Goal: Navigation & Orientation: Find specific page/section

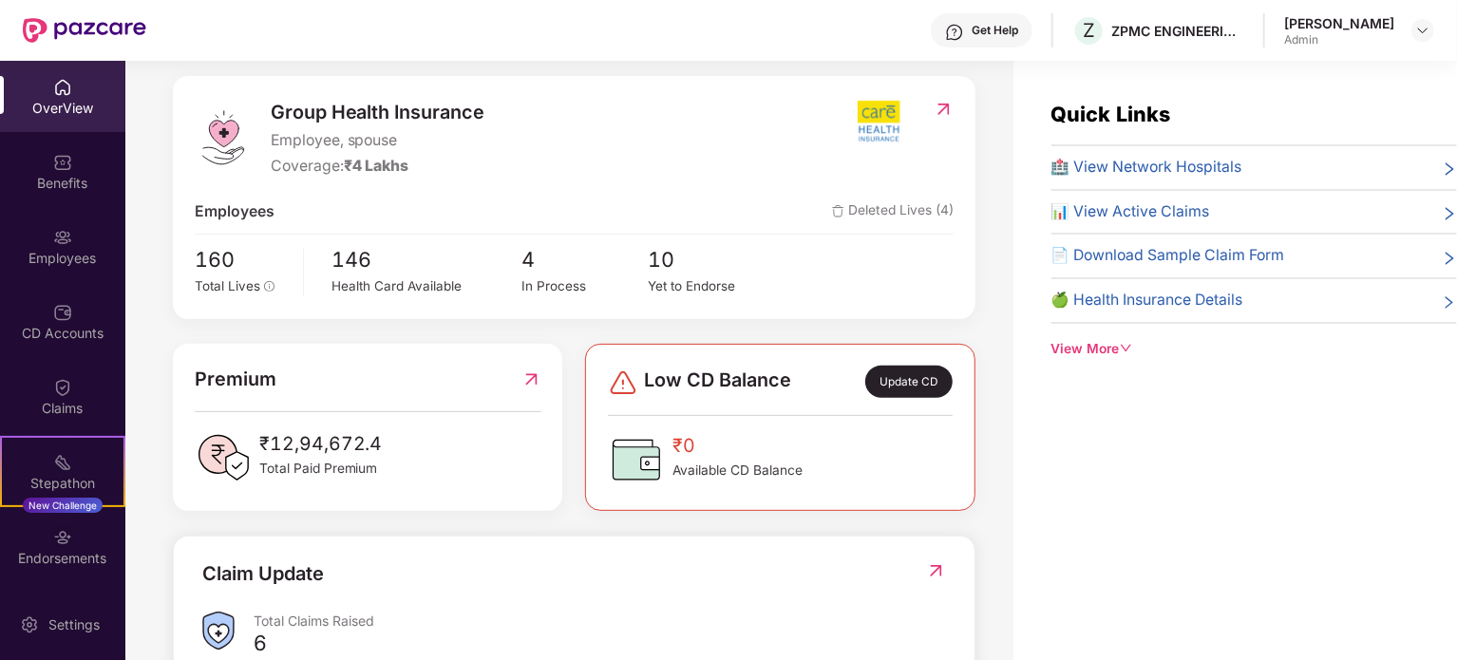
scroll to position [223, 0]
click at [675, 278] on div "Yet to Endorse" at bounding box center [712, 288] width 126 height 20
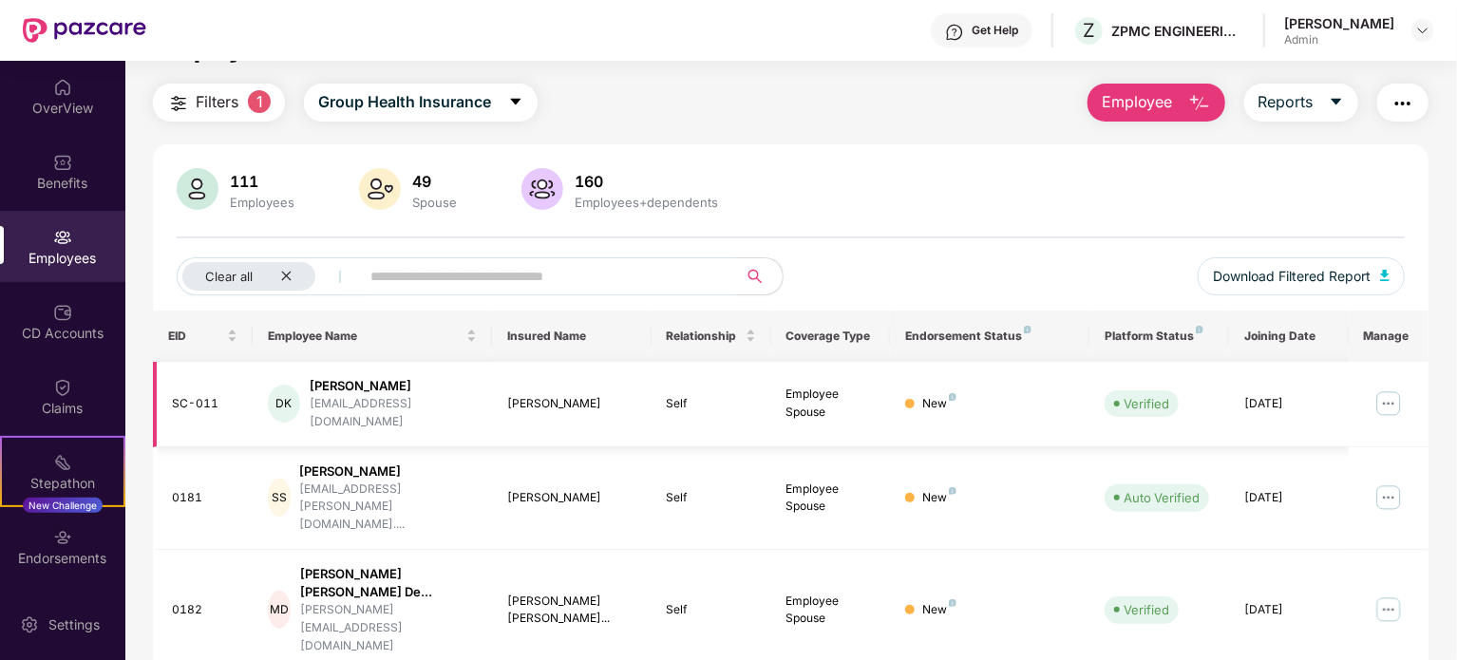
scroll to position [95, 0]
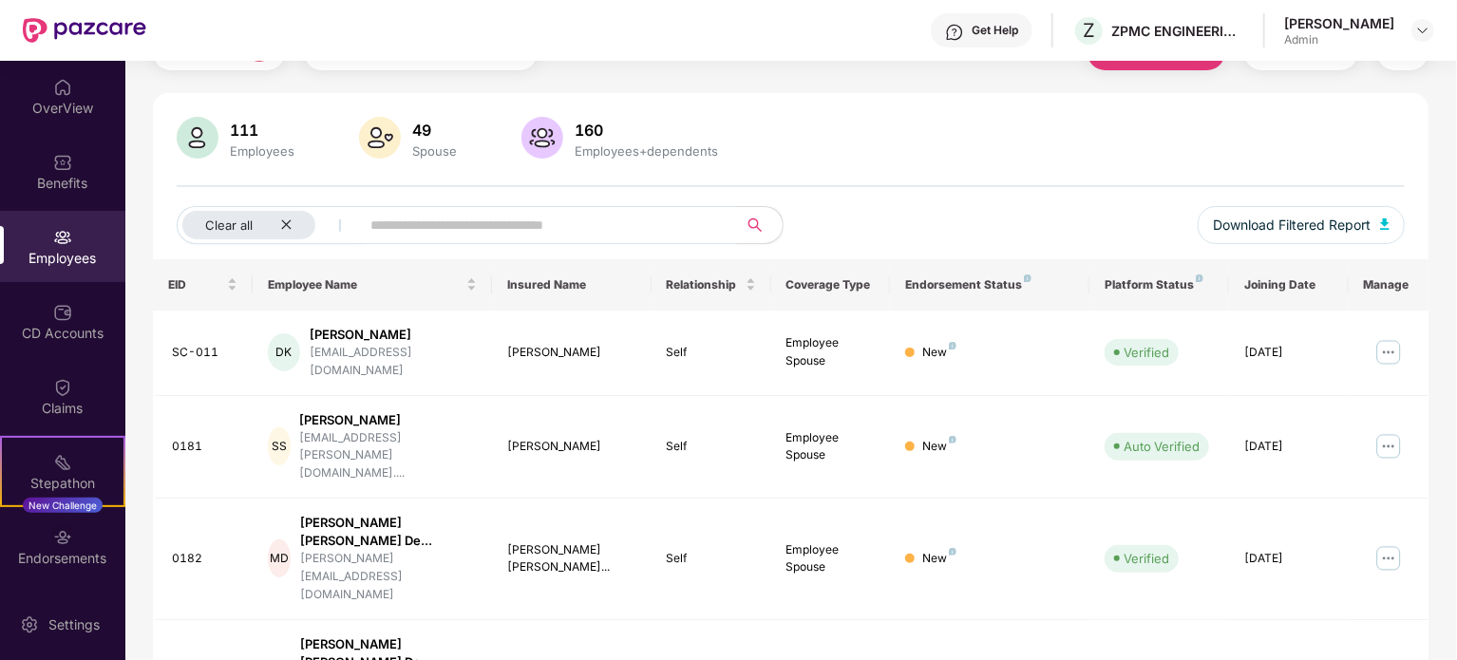
click at [239, 143] on div "Employees" at bounding box center [262, 150] width 72 height 15
click at [182, 140] on img at bounding box center [198, 138] width 42 height 42
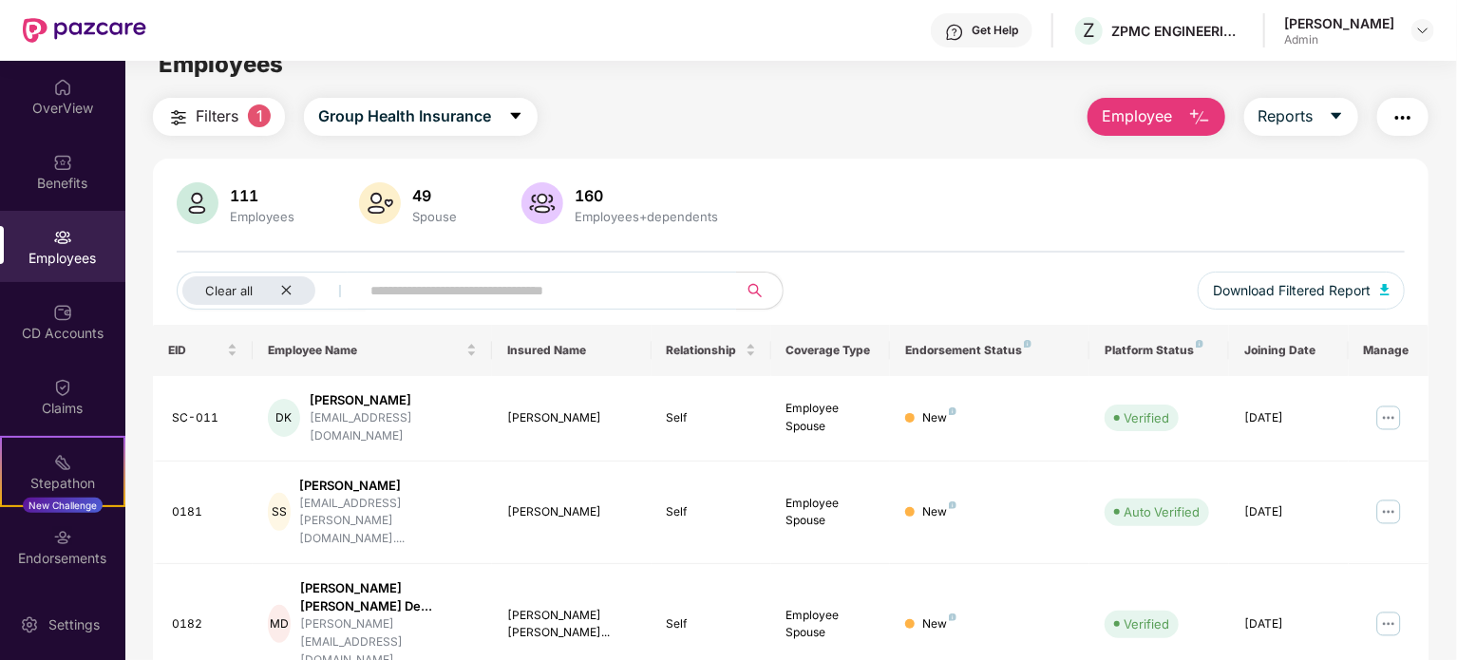
scroll to position [0, 0]
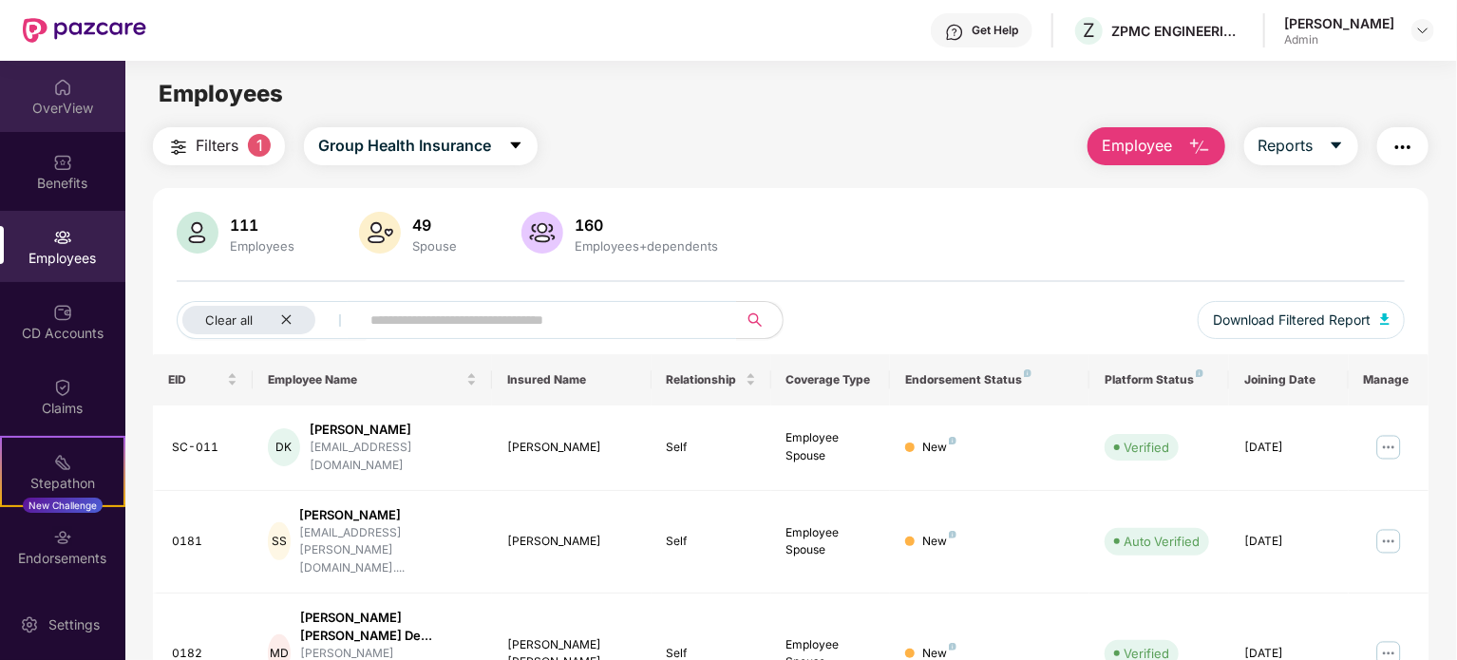
click at [56, 96] on img at bounding box center [62, 87] width 19 height 19
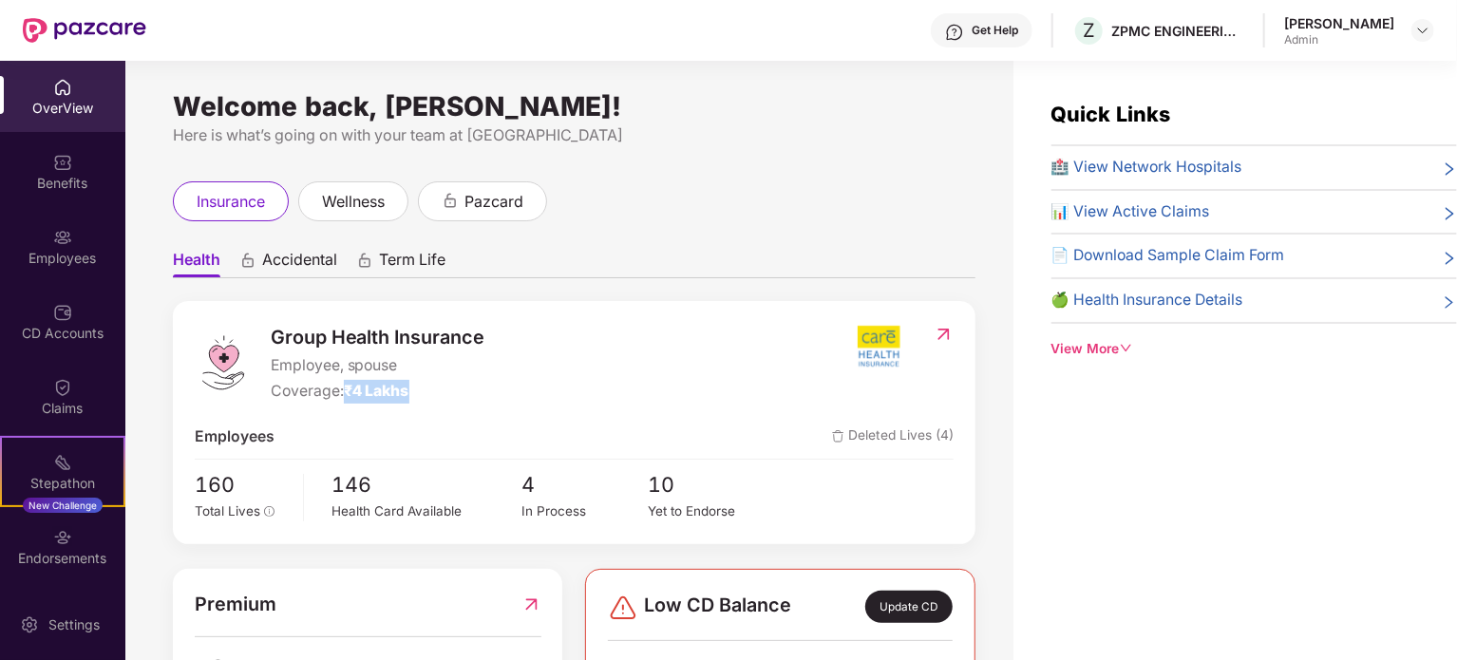
drag, startPoint x: 346, startPoint y: 388, endPoint x: 431, endPoint y: 386, distance: 85.5
click at [431, 386] on div "Coverage: ₹4 Lakhs" at bounding box center [378, 392] width 215 height 24
